Goal: Task Accomplishment & Management: Manage account settings

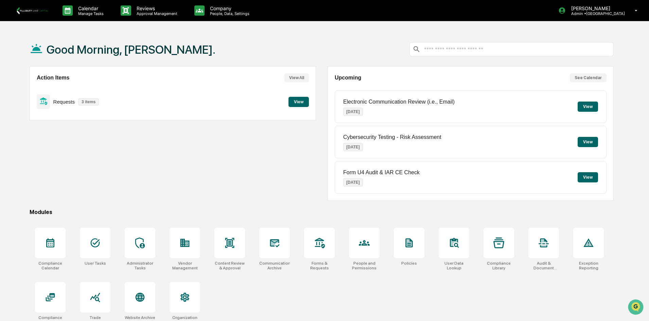
click at [296, 101] on button "View" at bounding box center [298, 102] width 20 height 10
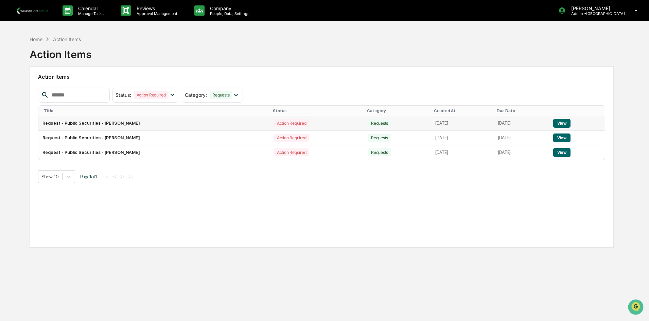
click at [559, 123] on button "View" at bounding box center [561, 123] width 17 height 9
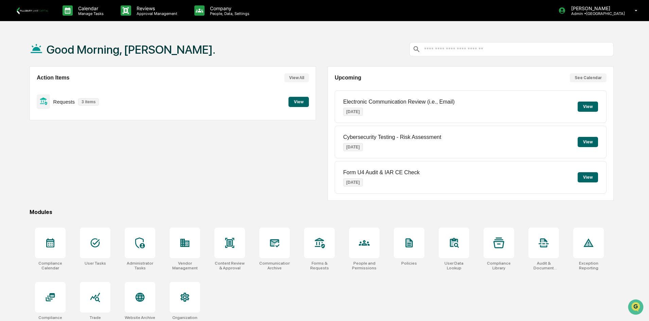
click at [295, 102] on button "View" at bounding box center [298, 102] width 20 height 10
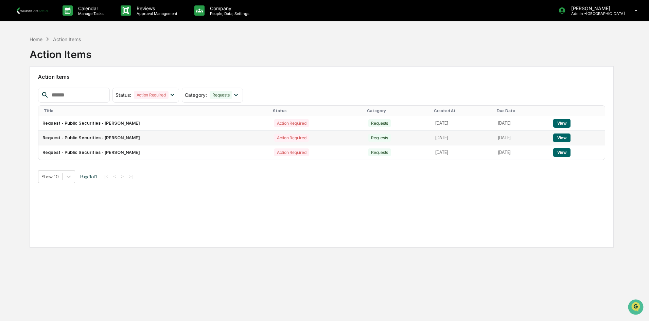
click at [566, 138] on button "View" at bounding box center [561, 138] width 17 height 9
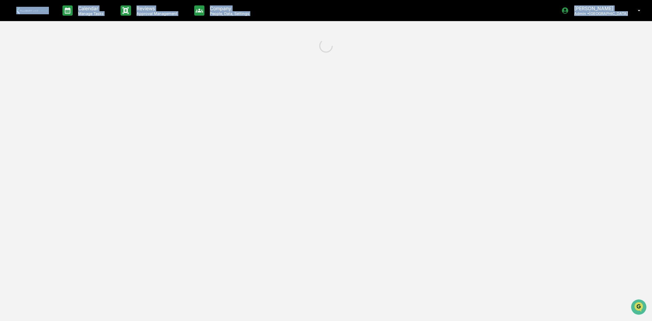
click at [566, 138] on div "Calendar Manage Tasks Reviews Approval Management Company People, Data, Setting…" at bounding box center [326, 160] width 652 height 321
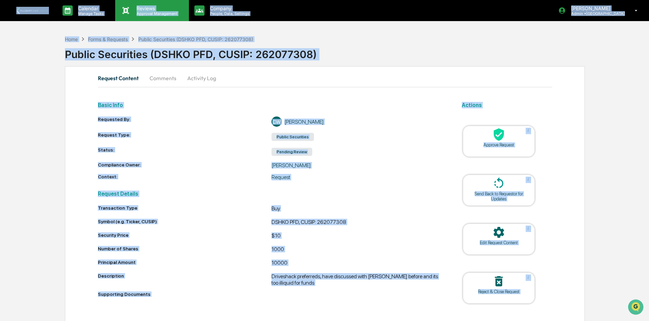
click at [159, 12] on p "Approval Management" at bounding box center [156, 13] width 50 height 5
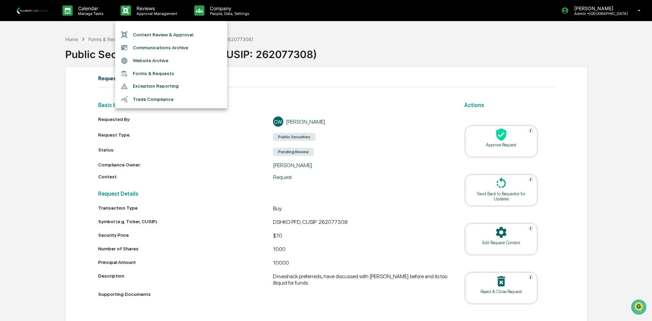
click at [338, 43] on div at bounding box center [326, 160] width 652 height 321
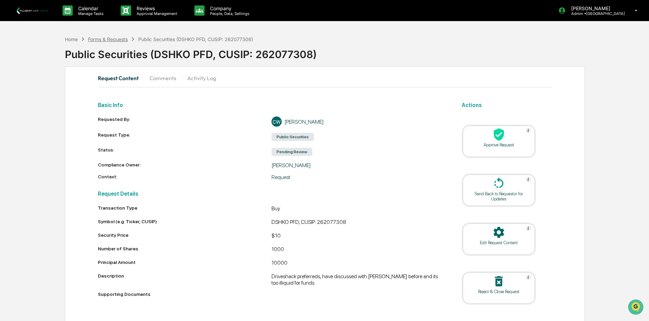
click at [126, 39] on div "Forms & Requests" at bounding box center [108, 39] width 40 height 6
